Goal: Information Seeking & Learning: Learn about a topic

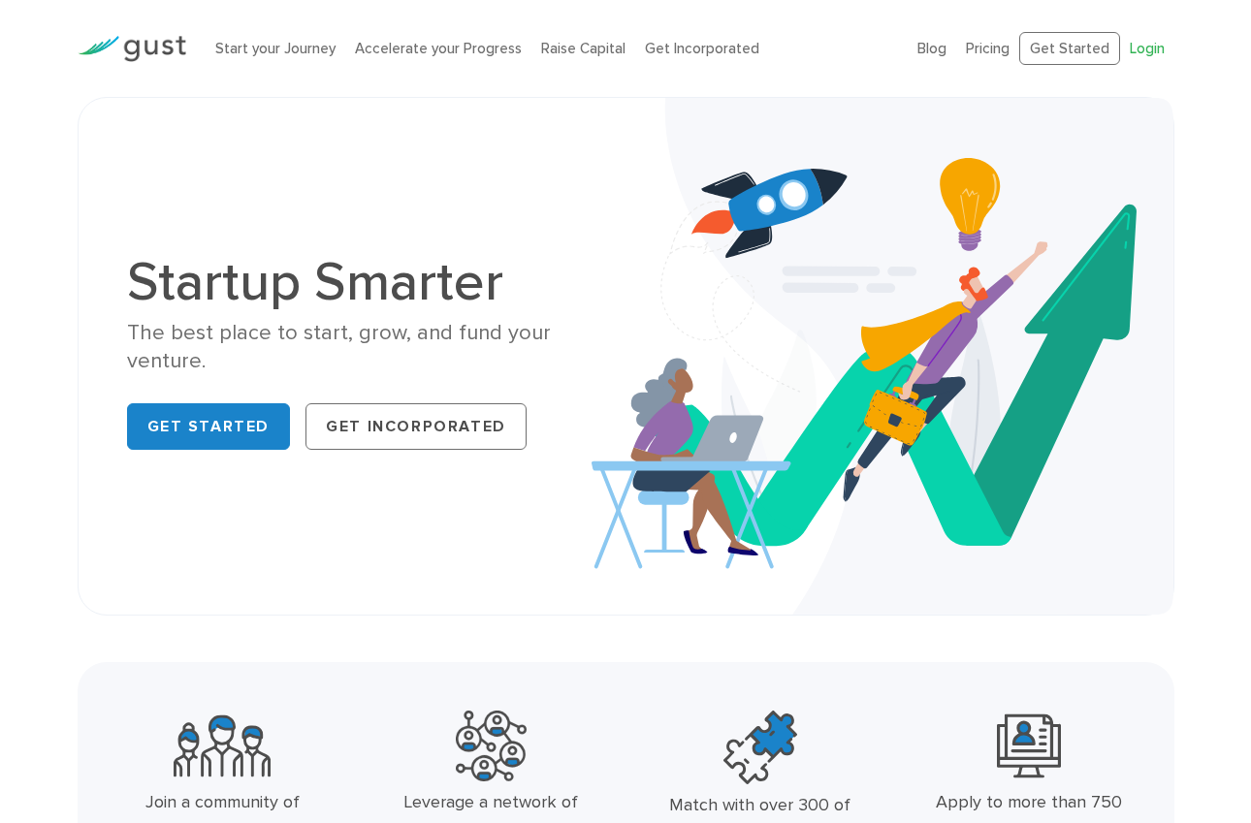
click at [1157, 51] on link "Login" at bounding box center [1146, 48] width 35 height 17
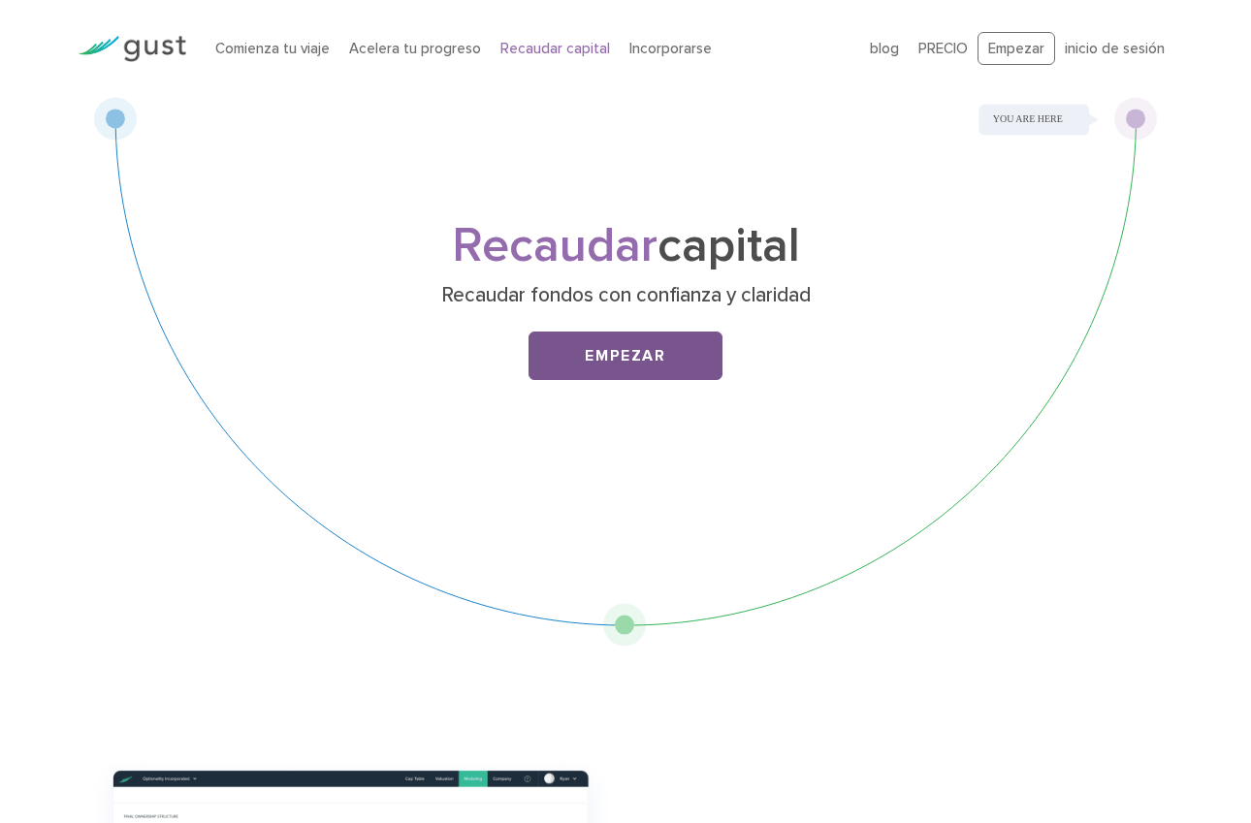
click at [665, 358] on link "Empezar" at bounding box center [625, 356] width 194 height 48
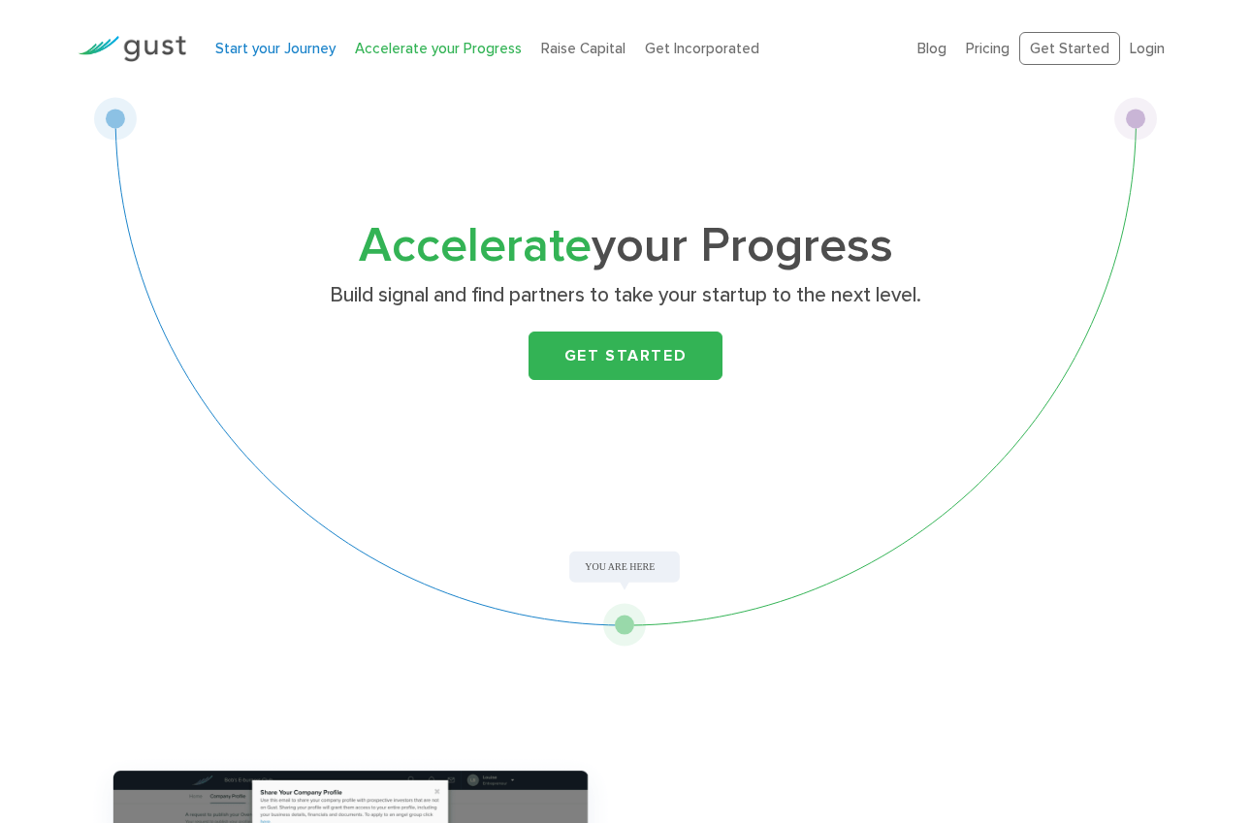
click at [309, 55] on link "Start your Journey" at bounding box center [275, 48] width 120 height 17
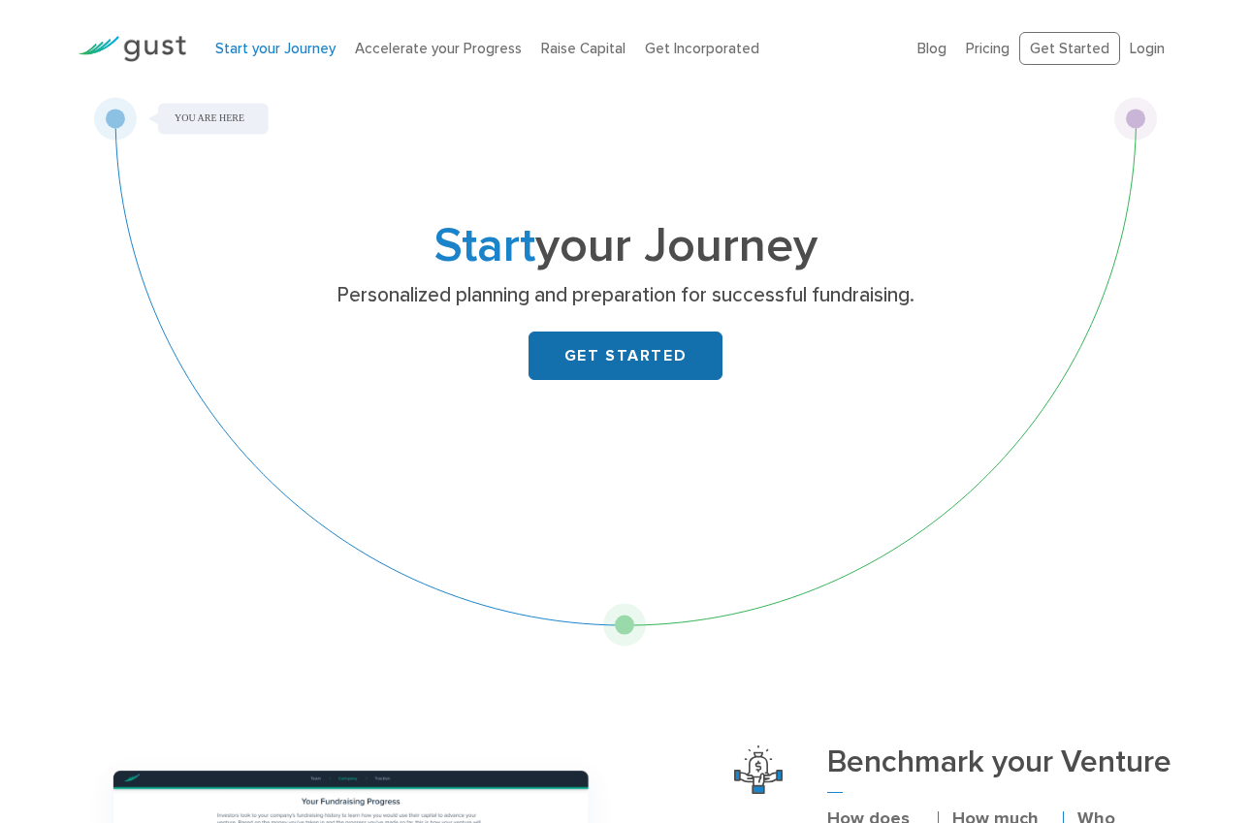
click at [611, 359] on link "GET STARTED" at bounding box center [625, 356] width 194 height 48
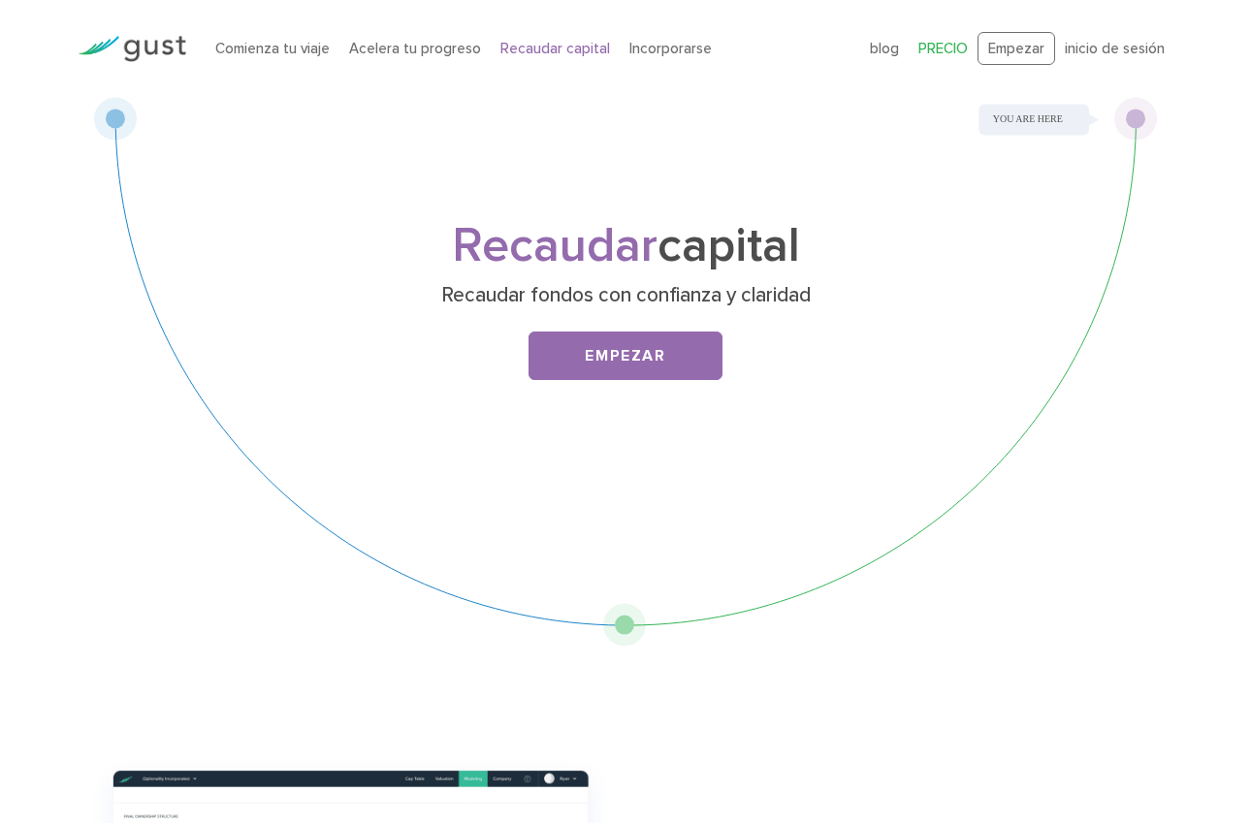
click at [934, 47] on link "PRECIO" at bounding box center [942, 48] width 49 height 17
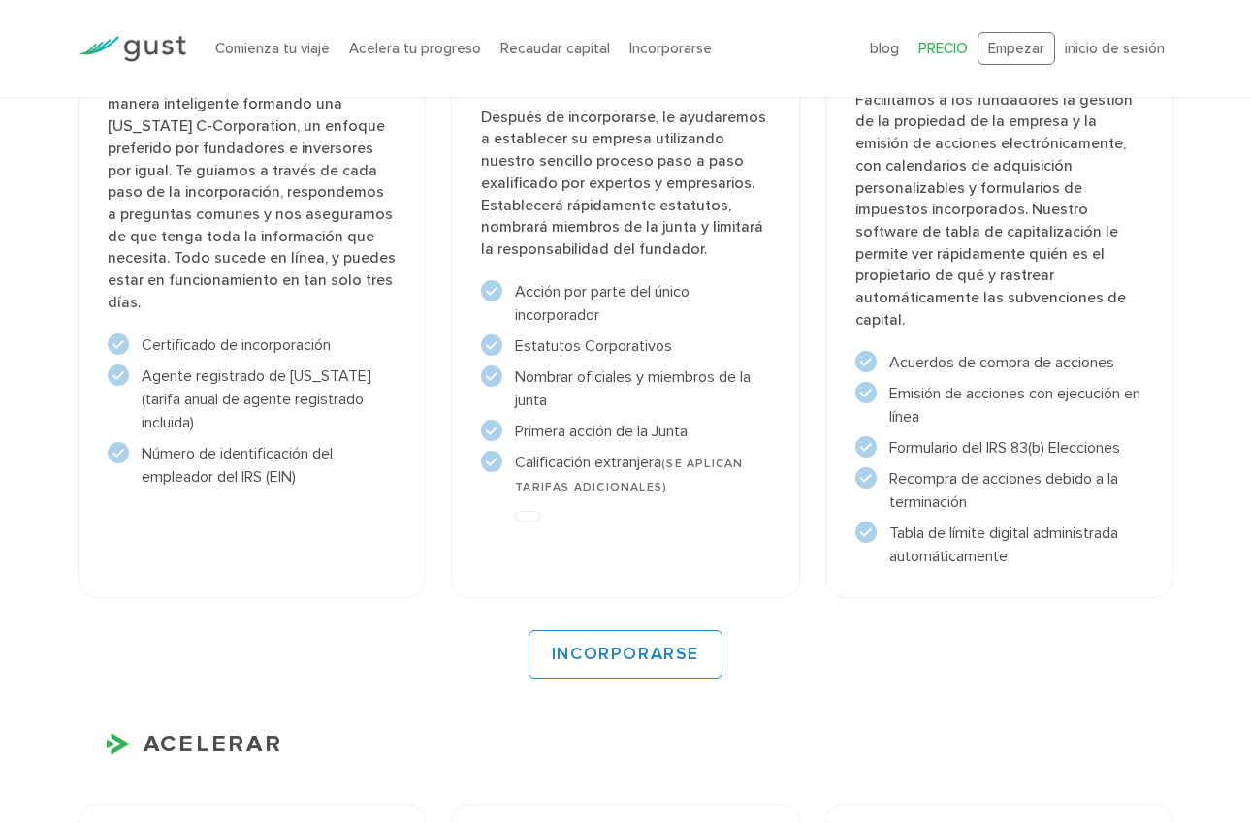
scroll to position [1567, 0]
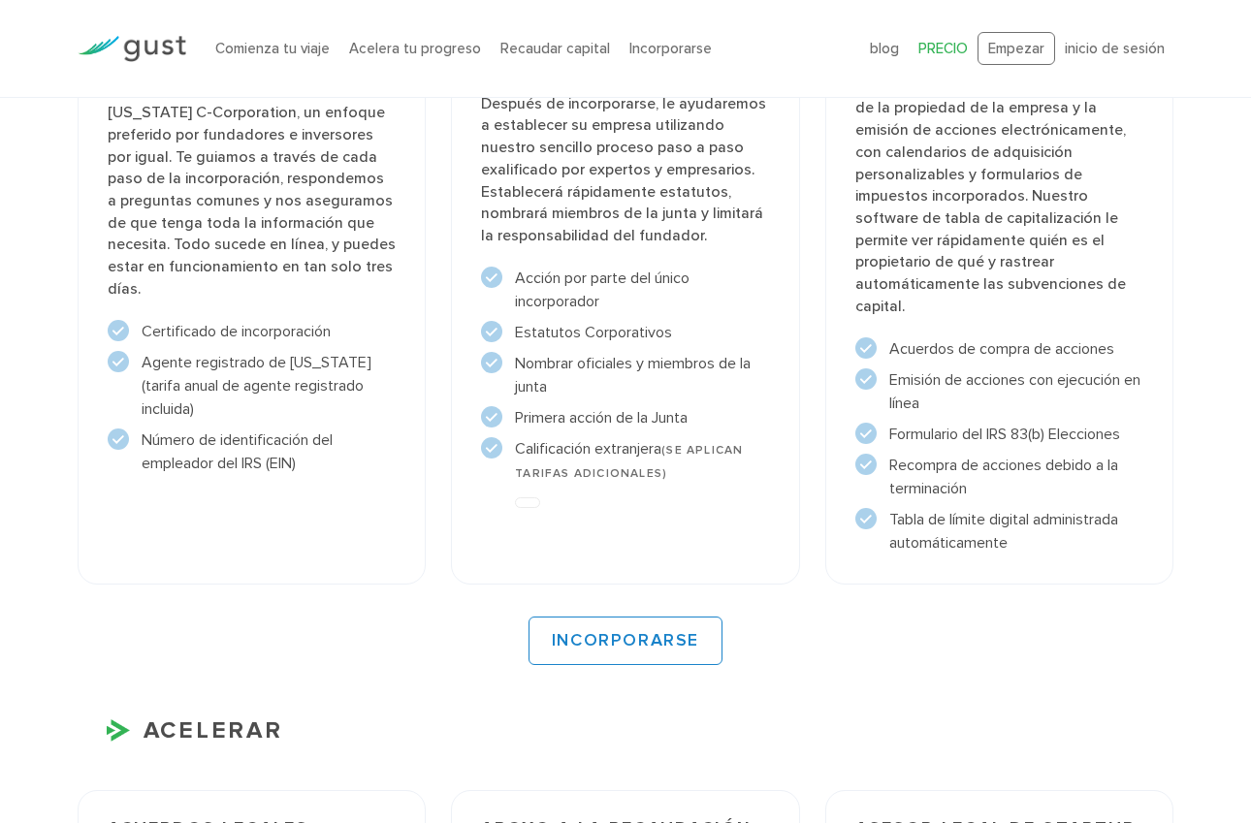
click at [1024, 541] on li "Tabla de límite digital administrada automáticamente" at bounding box center [999, 531] width 289 height 47
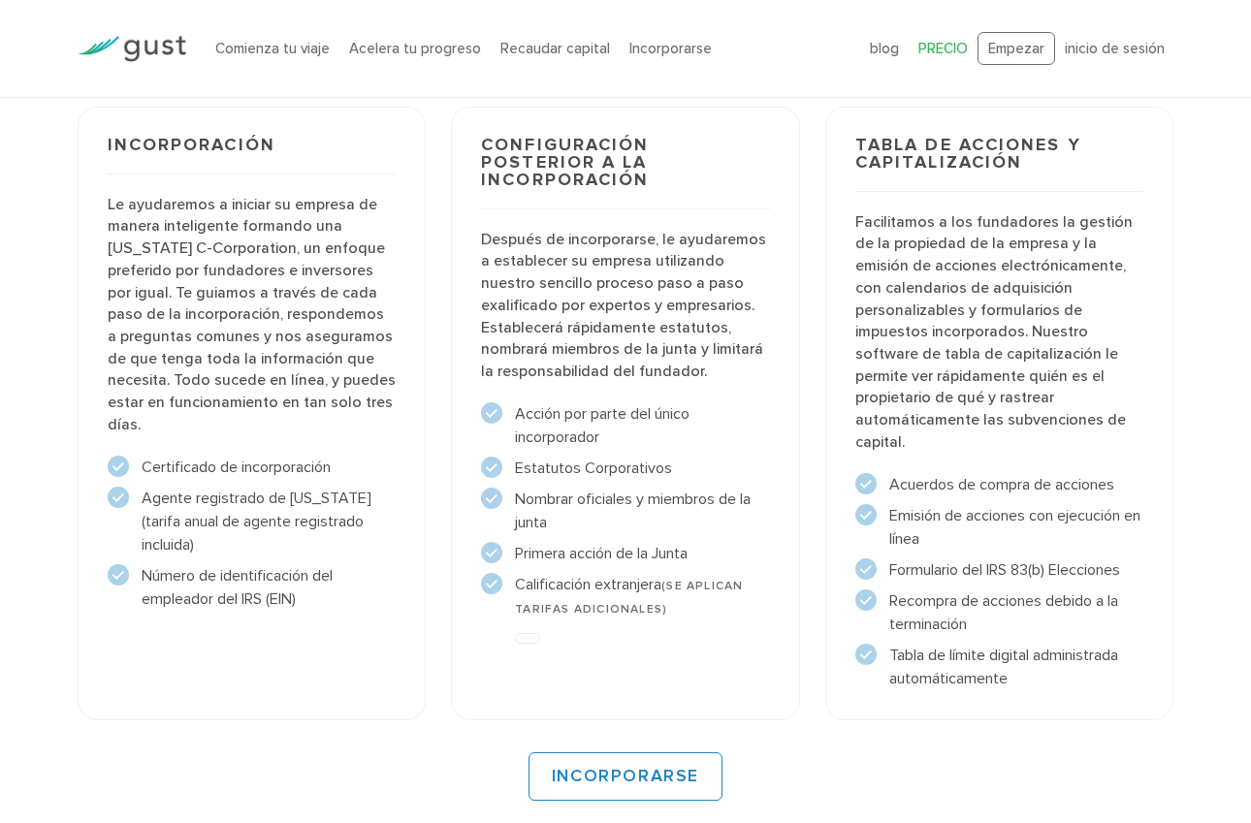
scroll to position [1429, 0]
